Goal: Information Seeking & Learning: Learn about a topic

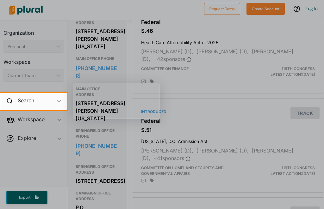
click at [269, 101] on div at bounding box center [195, 101] width 257 height 17
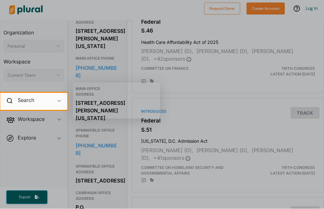
click at [247, 141] on div at bounding box center [162, 170] width 324 height 120
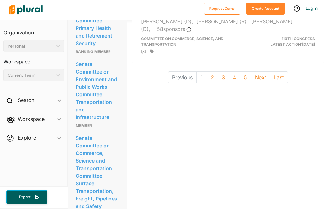
scroll to position [1987, 0]
click at [201, 16] on h4 "AM Radio for Every Vehicle Act of 2025" at bounding box center [228, 11] width 174 height 9
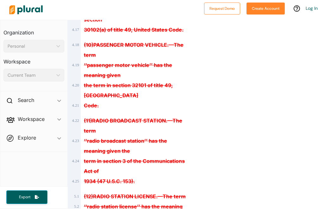
scroll to position [1190, 0]
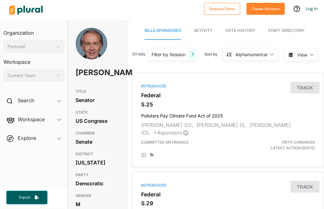
scroll to position [20, 0]
